Goal: Task Accomplishment & Management: Manage account settings

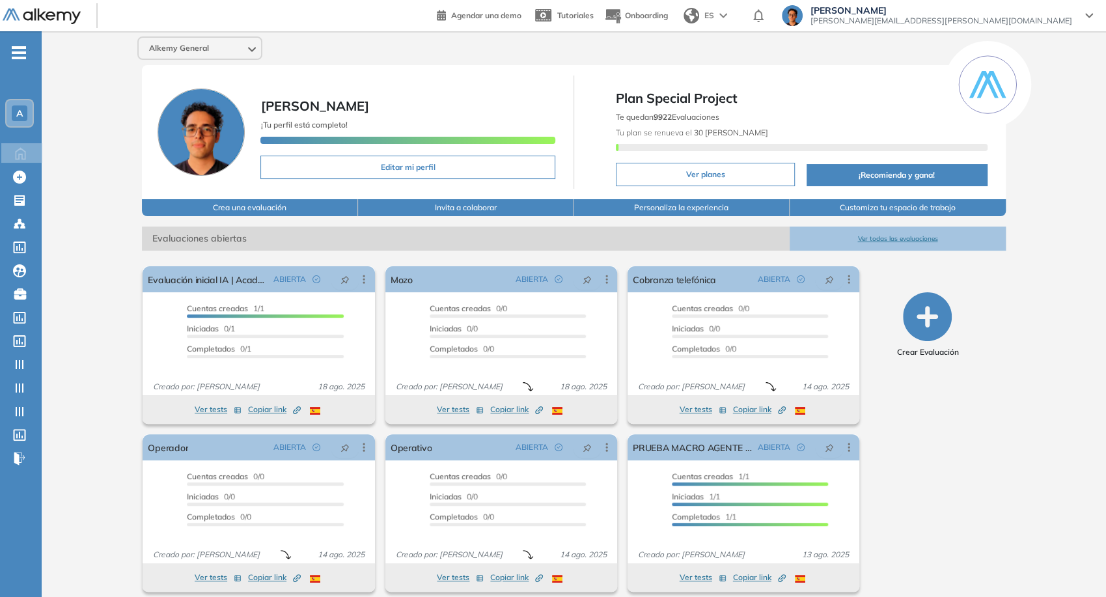
click at [1049, 18] on span "juan.ojeda@alkemy.org" at bounding box center [941, 21] width 262 height 10
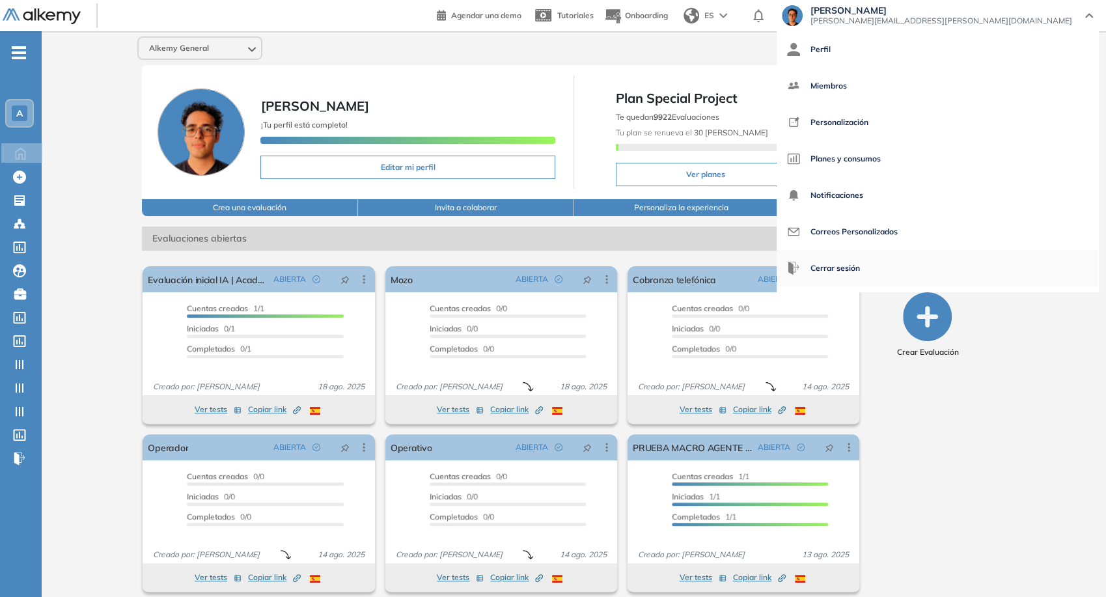
click at [860, 268] on span "Cerrar sesión" at bounding box center [834, 268] width 49 height 31
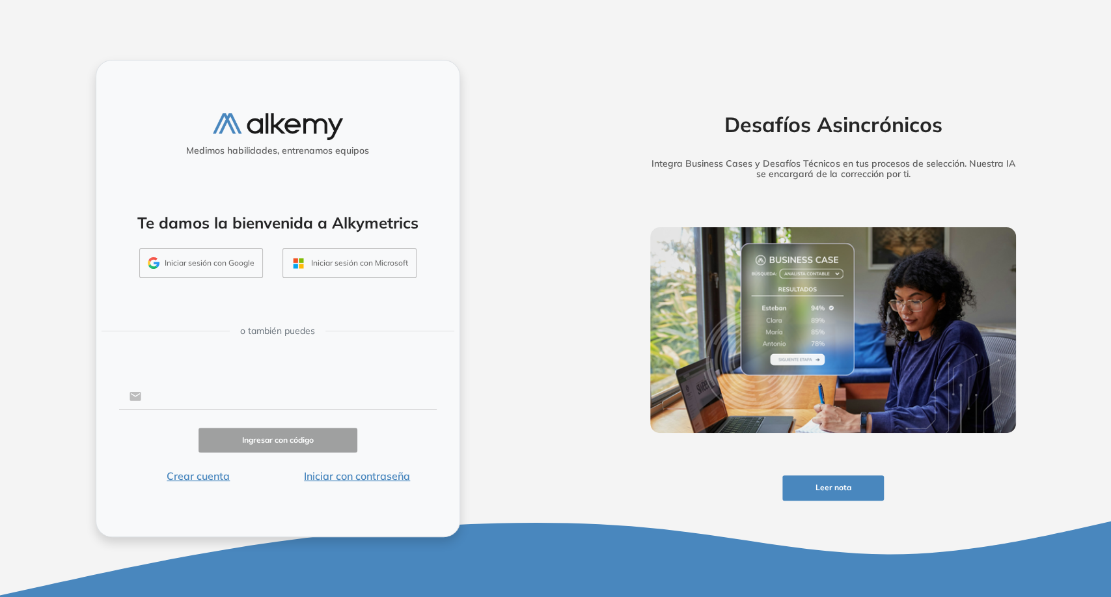
click at [242, 397] on input "text" at bounding box center [288, 396] width 295 height 25
type input "**********"
click at [380, 470] on button "Iniciar con contraseña" at bounding box center [357, 476] width 159 height 16
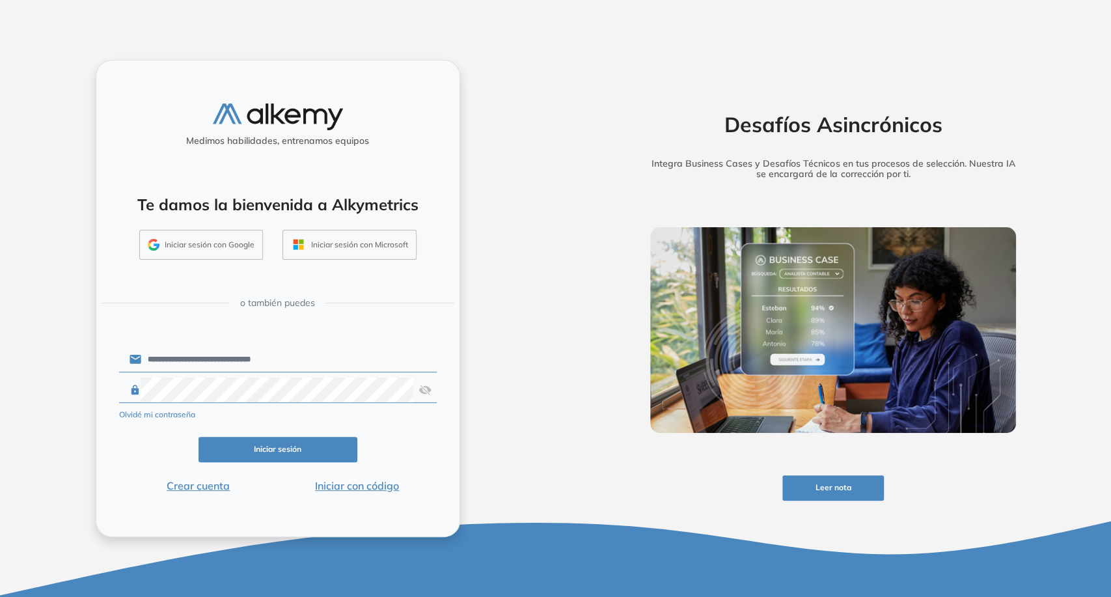
click at [309, 438] on button "Iniciar sesión" at bounding box center [278, 449] width 159 height 25
